Goal: Submit feedback/report problem

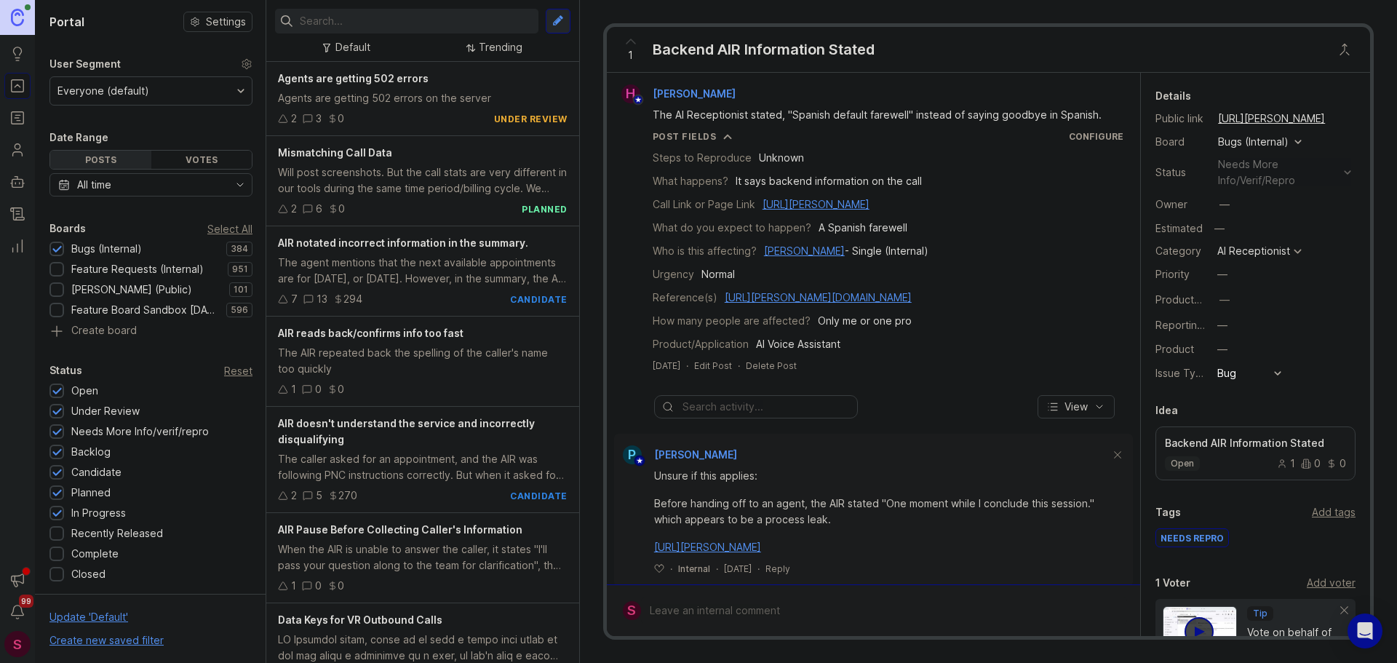
drag, startPoint x: 0, startPoint y: 0, endPoint x: 357, endPoint y: 20, distance: 357.1
click at [357, 20] on input "text" at bounding box center [416, 21] width 233 height 16
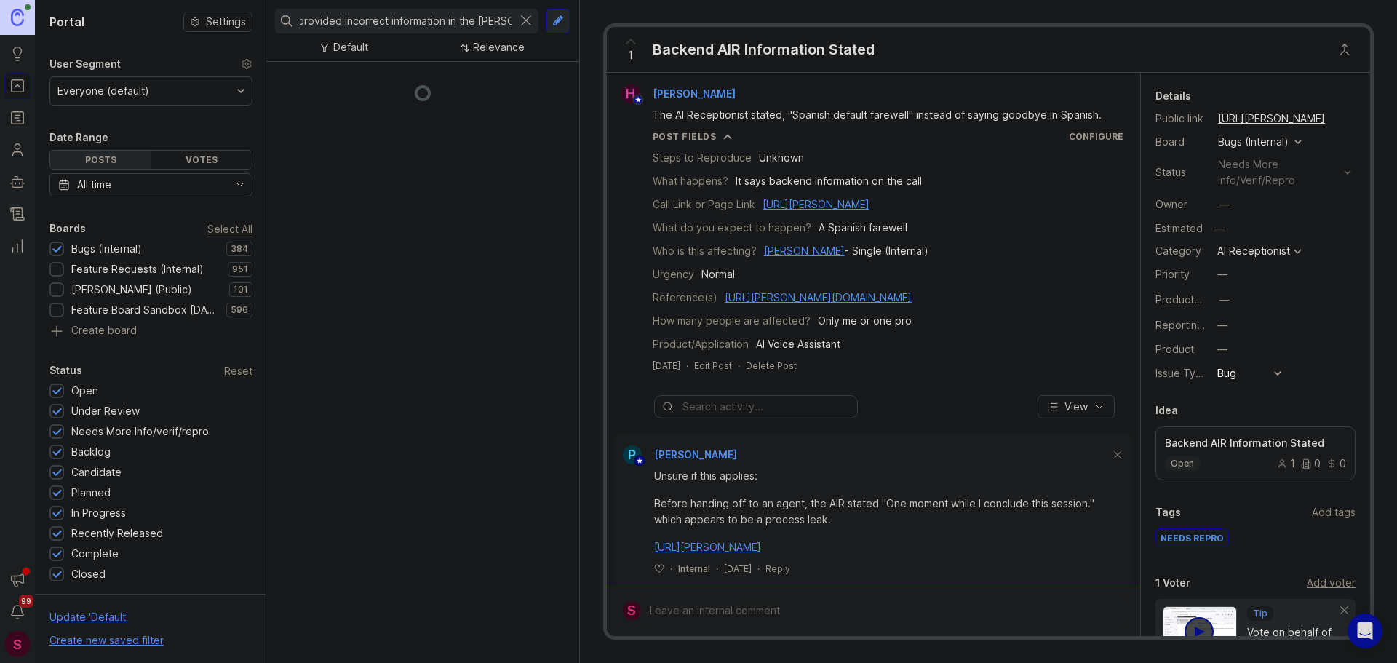
scroll to position [0, 30]
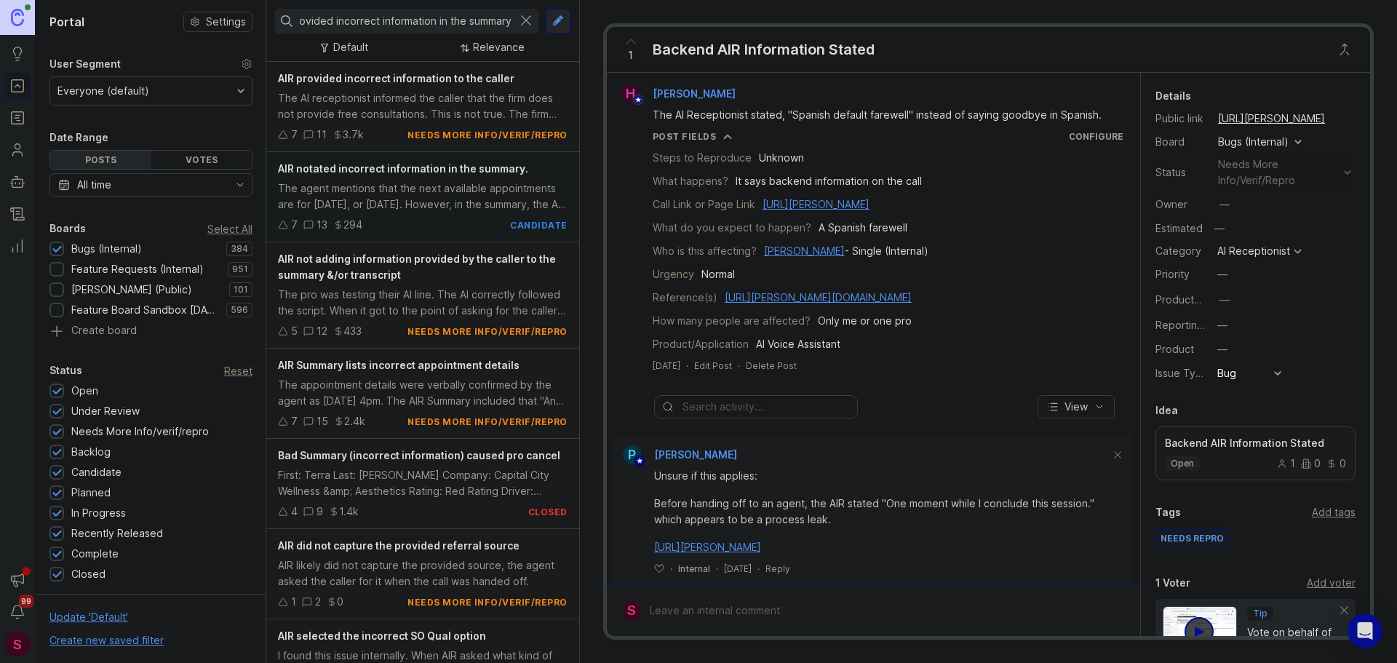
type input "AIR provided incorrect information in the summary"
click at [391, 165] on span "AIR notated incorrect information in the summary." at bounding box center [403, 168] width 250 height 12
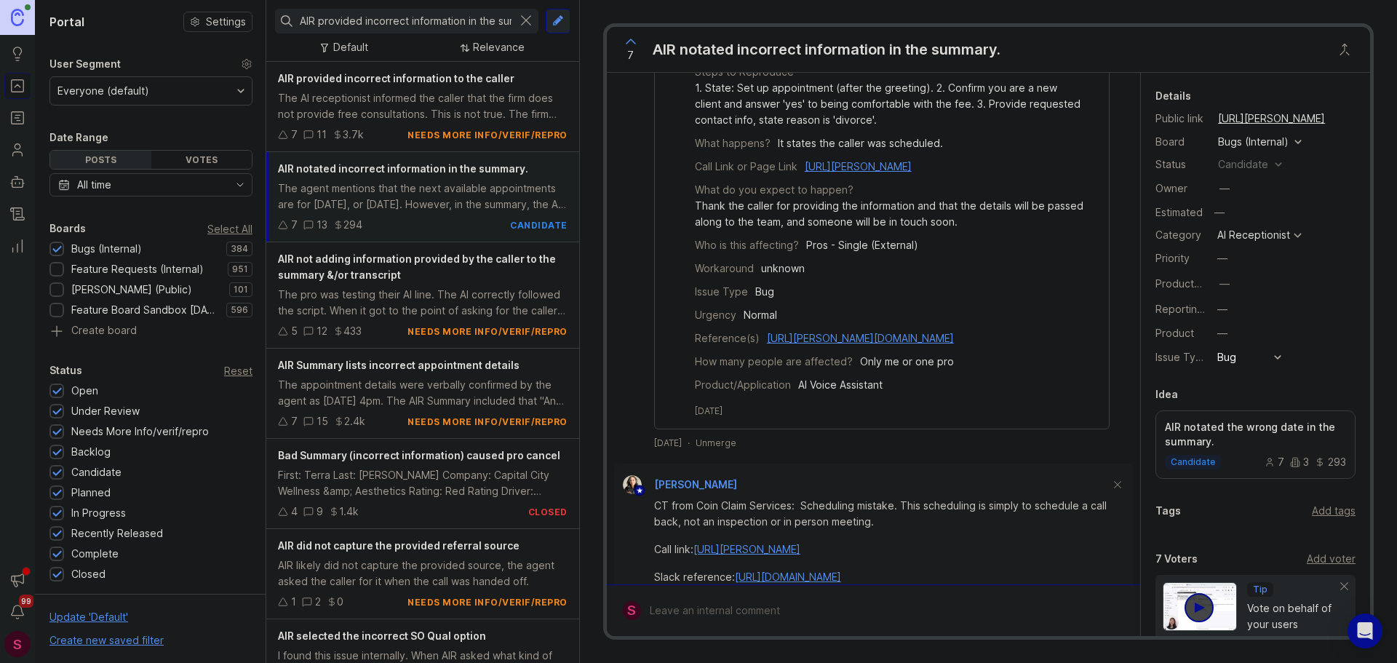
scroll to position [1164, 0]
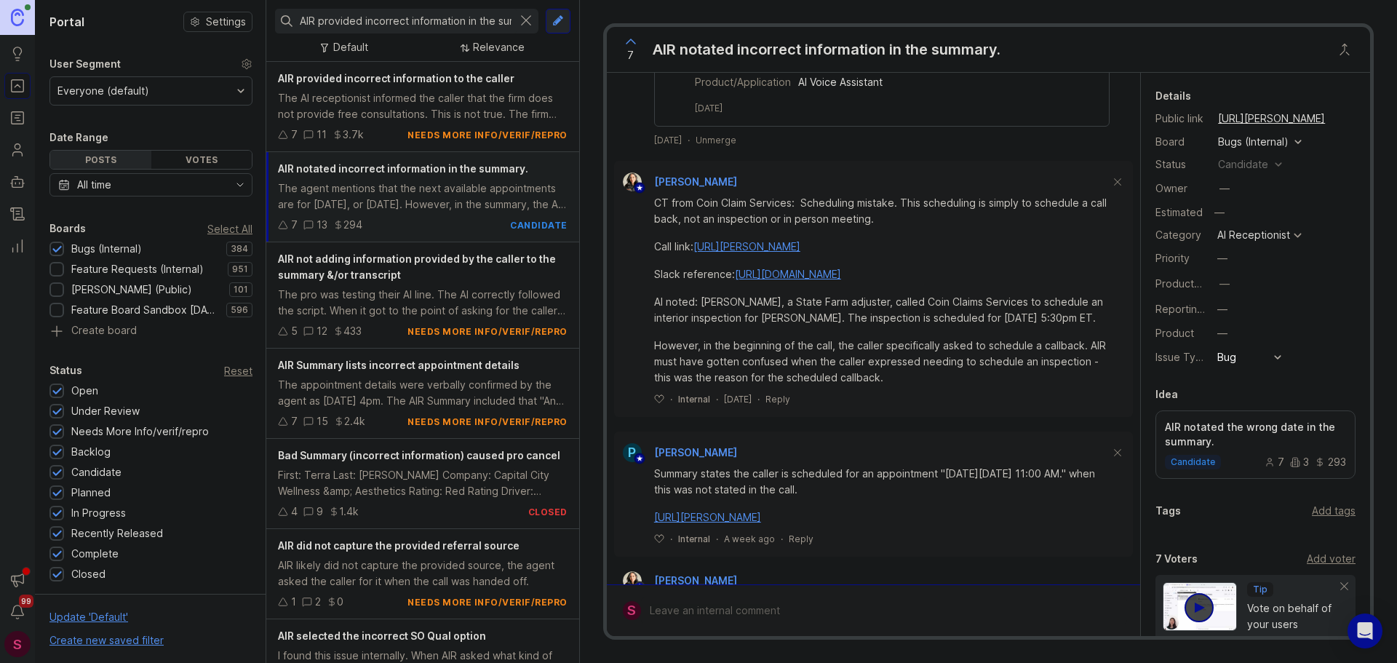
click at [715, 613] on div at bounding box center [884, 611] width 486 height 28
click at [669, 572] on textarea "To enrich screen reader interactions, please activate Accessibility in Grammarl…" at bounding box center [871, 577] width 461 height 28
type textarea "A"
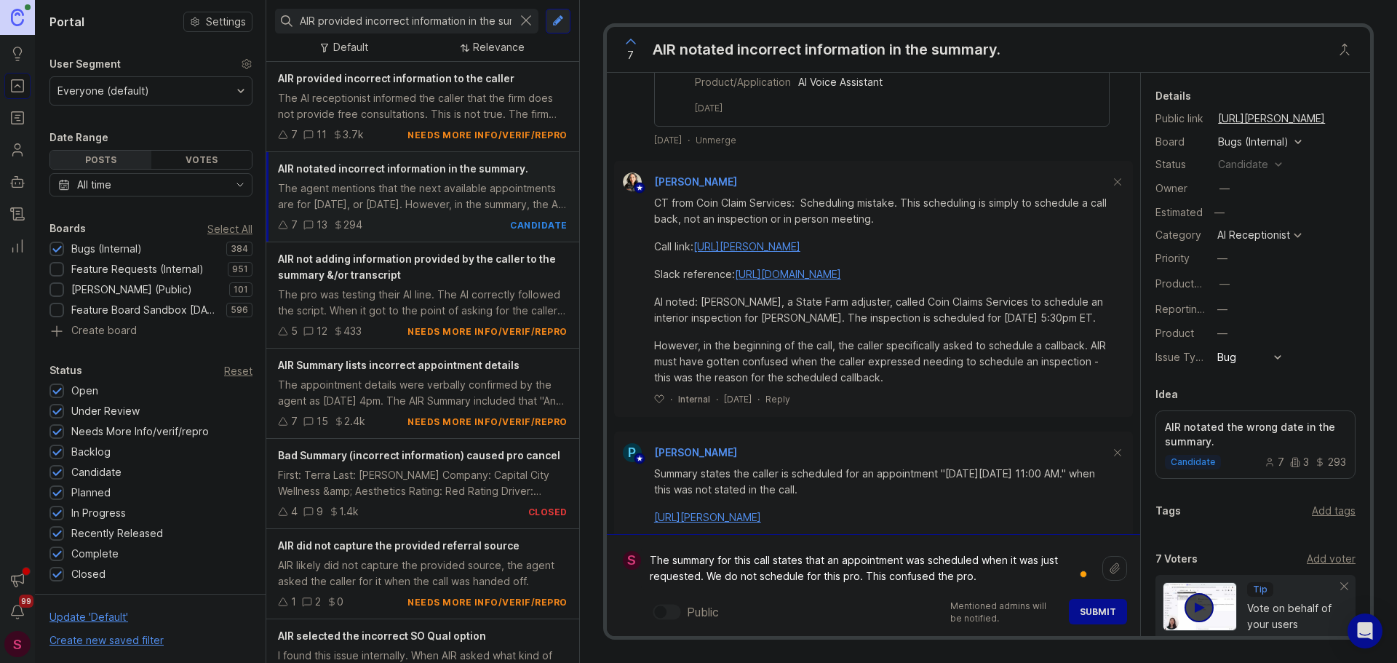
click at [667, 563] on textarea "The summary for this call states that an appointment was scheduled when it was …" at bounding box center [871, 569] width 461 height 44
click at [793, 563] on textarea "This AIR summary for this call states that an appointment was scheduled when it…" at bounding box center [871, 569] width 461 height 44
click at [961, 582] on textarea "This AIR summary states that an appointment was scheduled when it was just requ…" at bounding box center [871, 569] width 461 height 44
paste textarea "[URL][PERSON_NAME]"
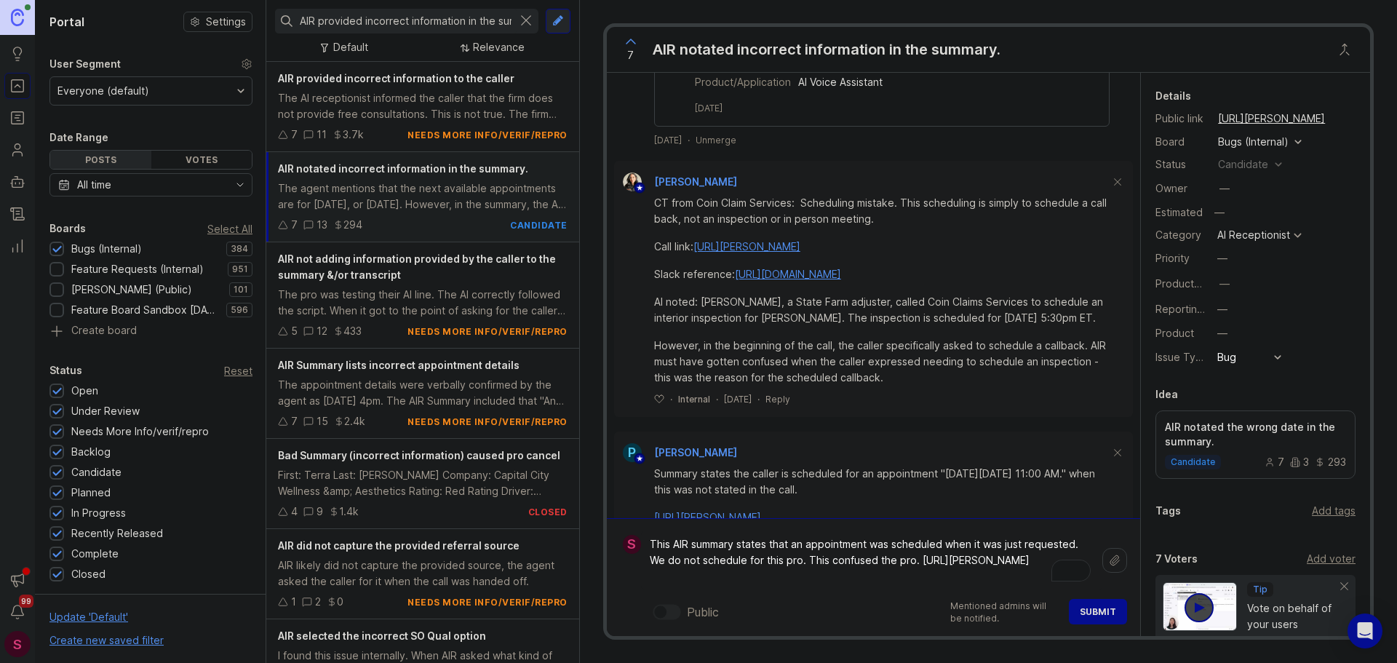
type textarea "This AIR summary states that an appointment was scheduled when it was just requ…"
click at [1099, 614] on span "Submit" at bounding box center [1098, 611] width 36 height 11
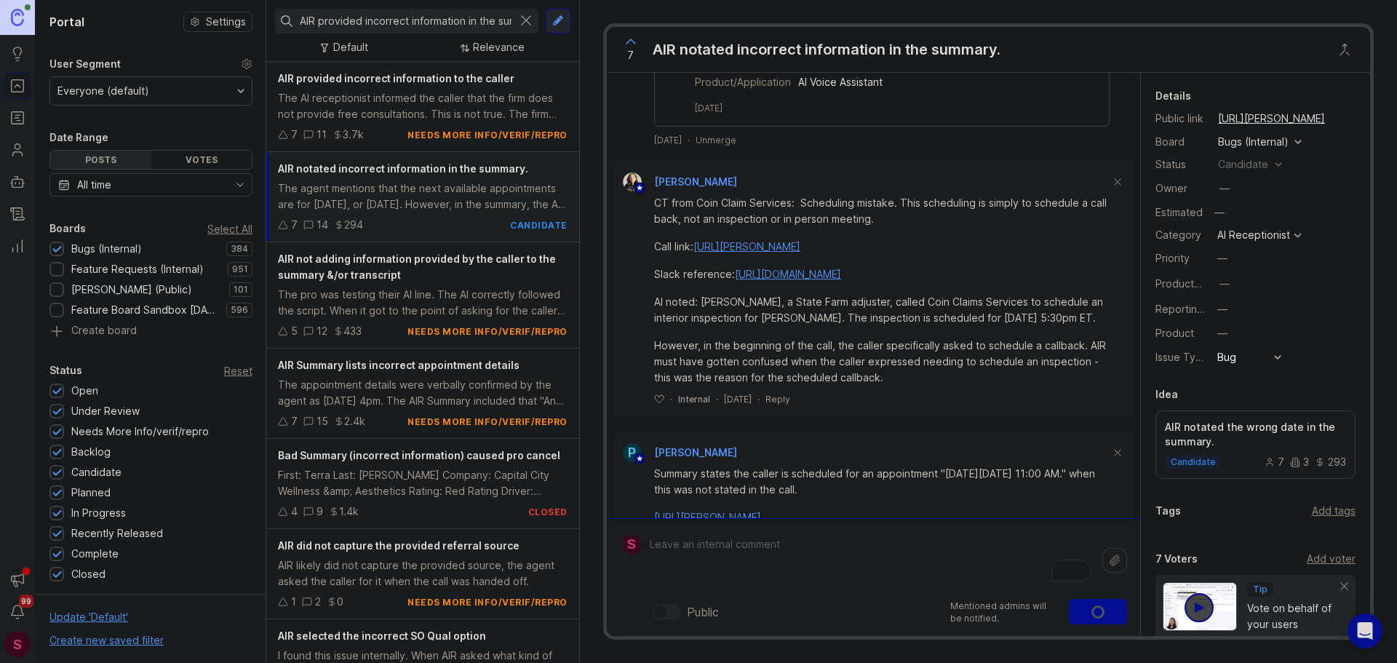
scroll to position [1293, 0]
